Goal: Task Accomplishment & Management: Complete application form

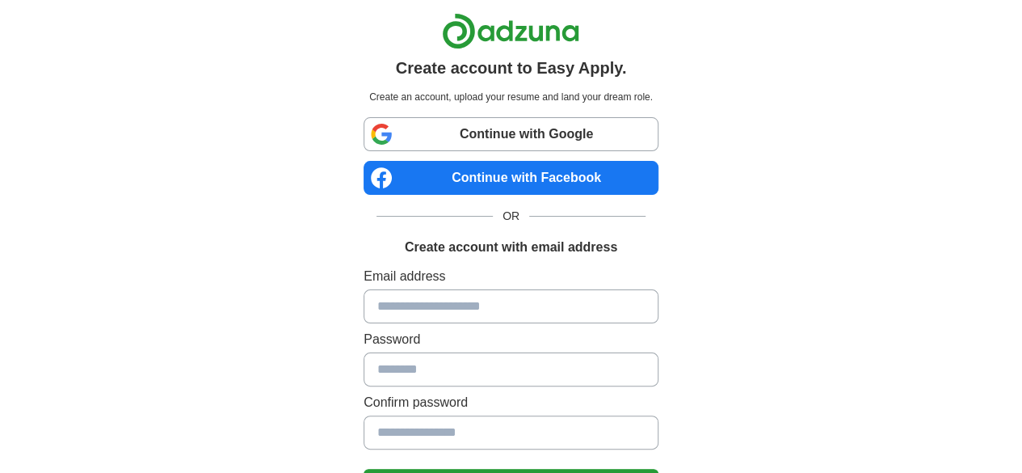
click at [430, 141] on link "Continue with Google" at bounding box center [511, 134] width 295 height 34
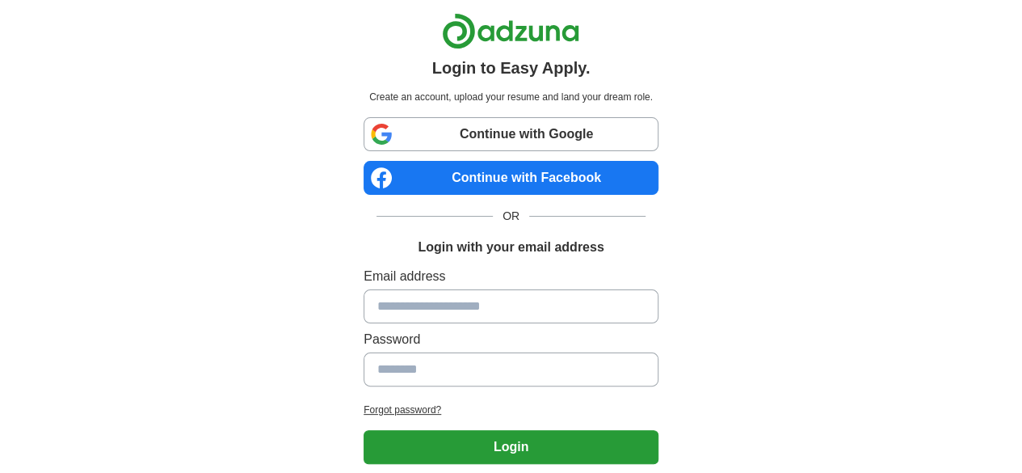
click at [377, 141] on link "Continue with Google" at bounding box center [511, 134] width 295 height 34
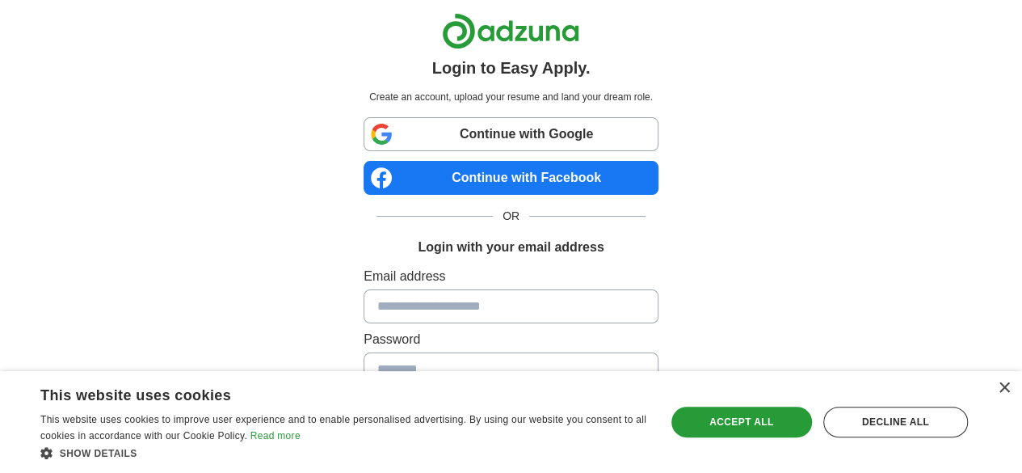
click at [446, 133] on link "Continue with Google" at bounding box center [511, 134] width 295 height 34
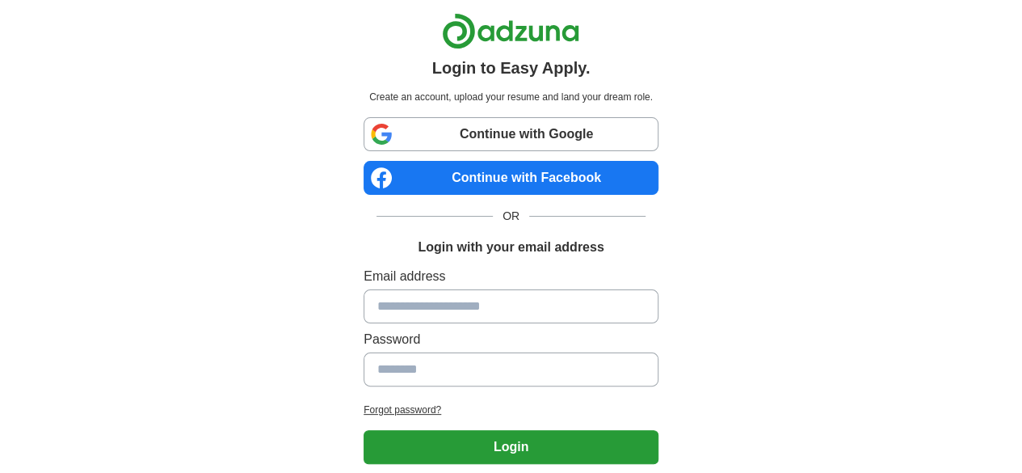
click at [520, 139] on link "Continue with Google" at bounding box center [511, 134] width 295 height 34
